Goal: Task Accomplishment & Management: Use online tool/utility

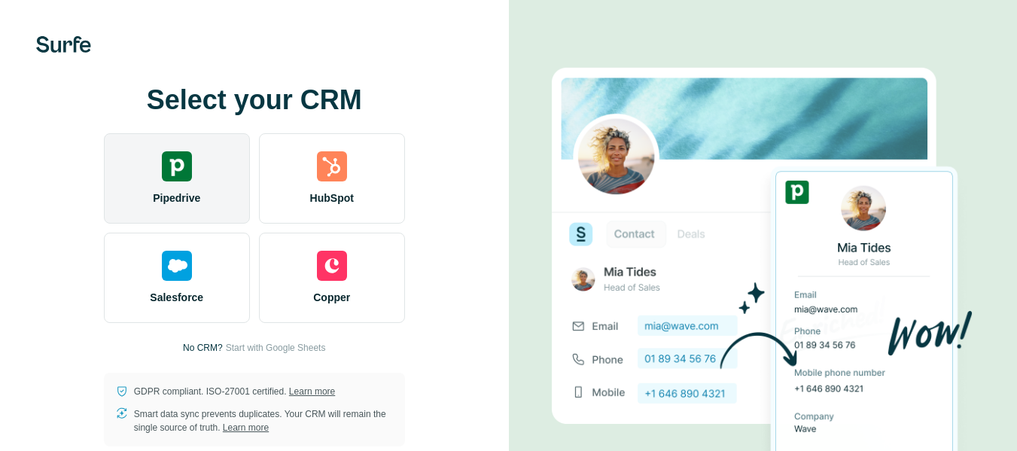
click at [199, 172] on div "Pipedrive" at bounding box center [177, 178] width 146 height 90
